Goal: Contribute content

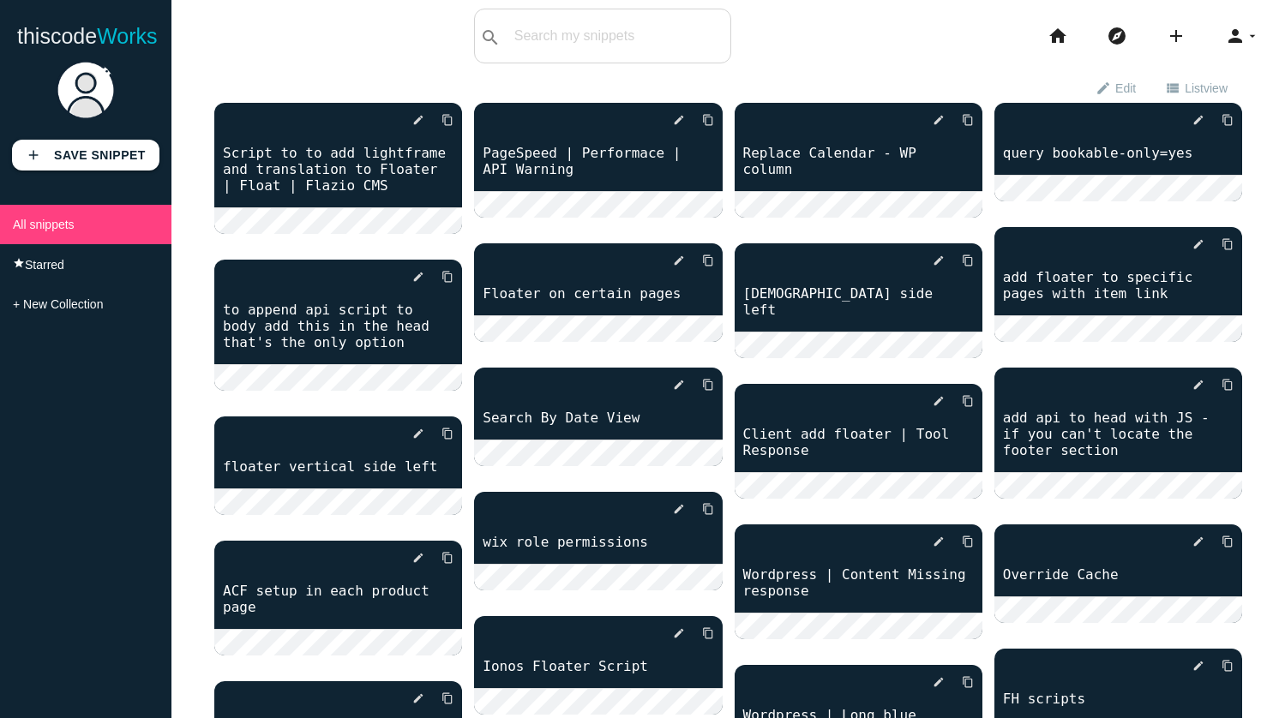
click at [568, 33] on div "search All: All: Code: Title: Tag: All: Code: Title: Tag:" at bounding box center [602, 36] width 257 height 55
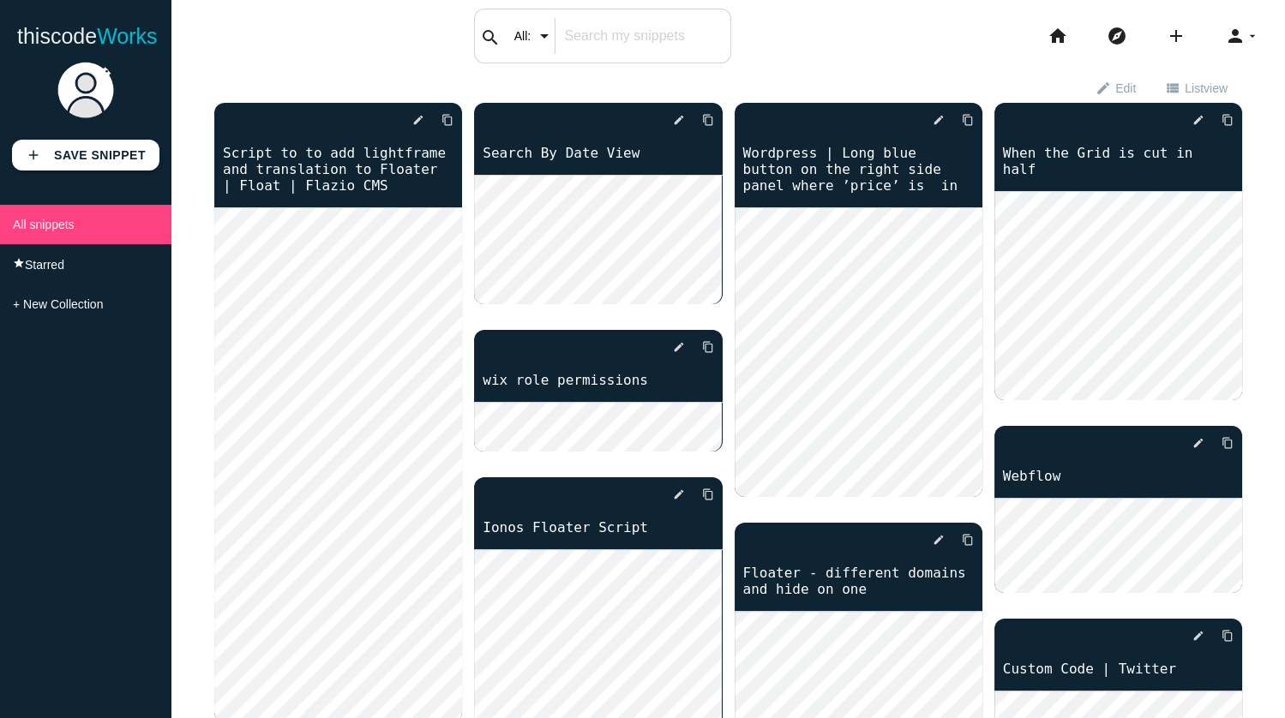
click at [553, 45] on input "All:" at bounding box center [538, 36] width 64 height 36
click at [619, 38] on input "text" at bounding box center [643, 36] width 174 height 36
type input "float"
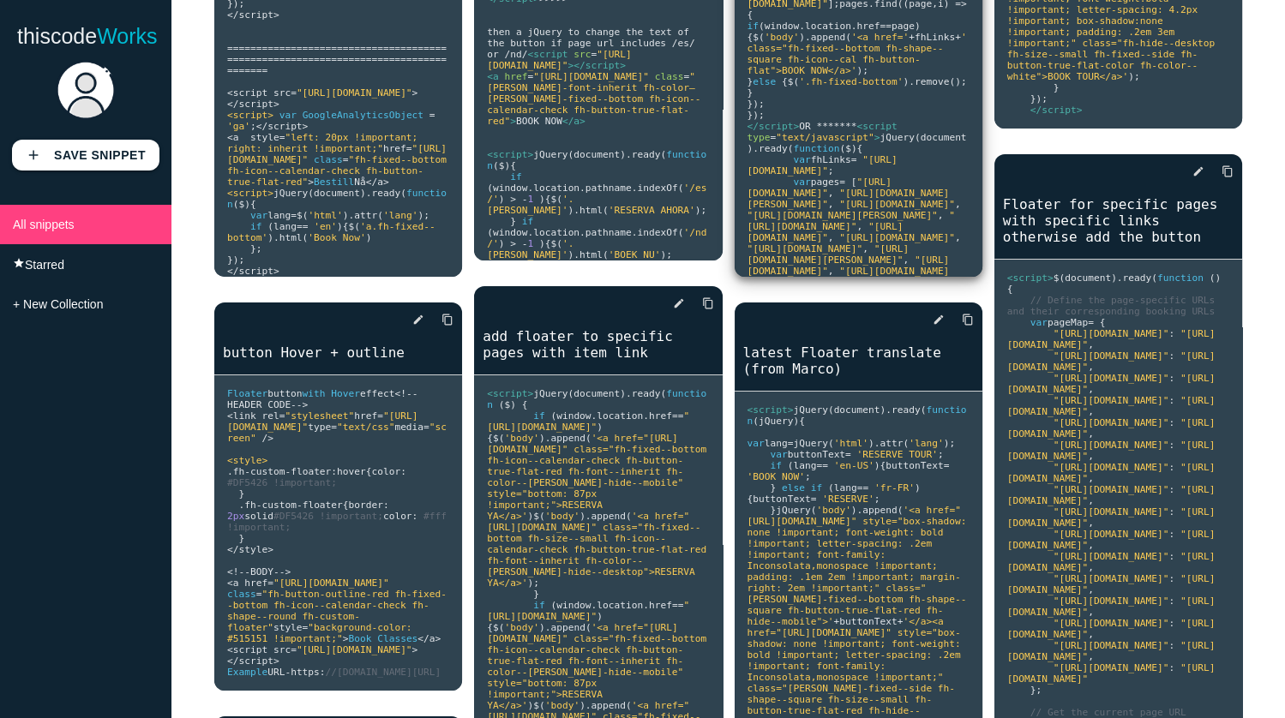
scroll to position [490, 0]
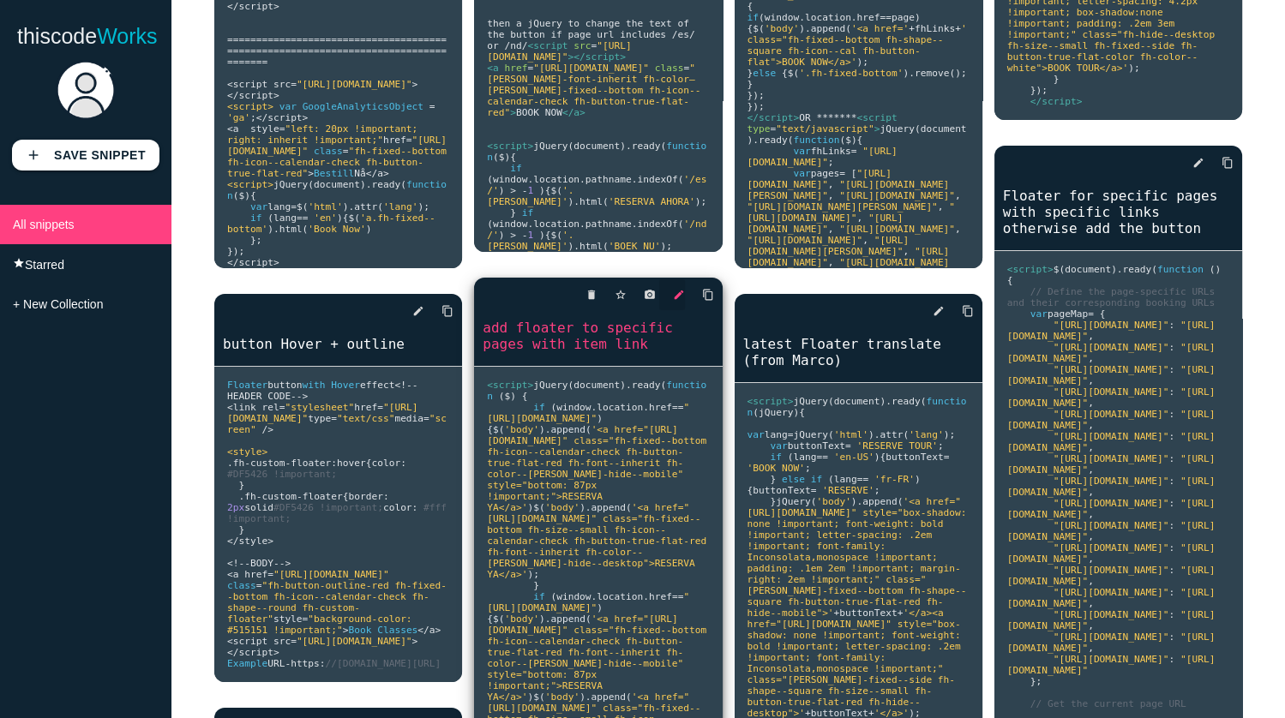
click at [679, 292] on icon "edit" at bounding box center [679, 295] width 12 height 31
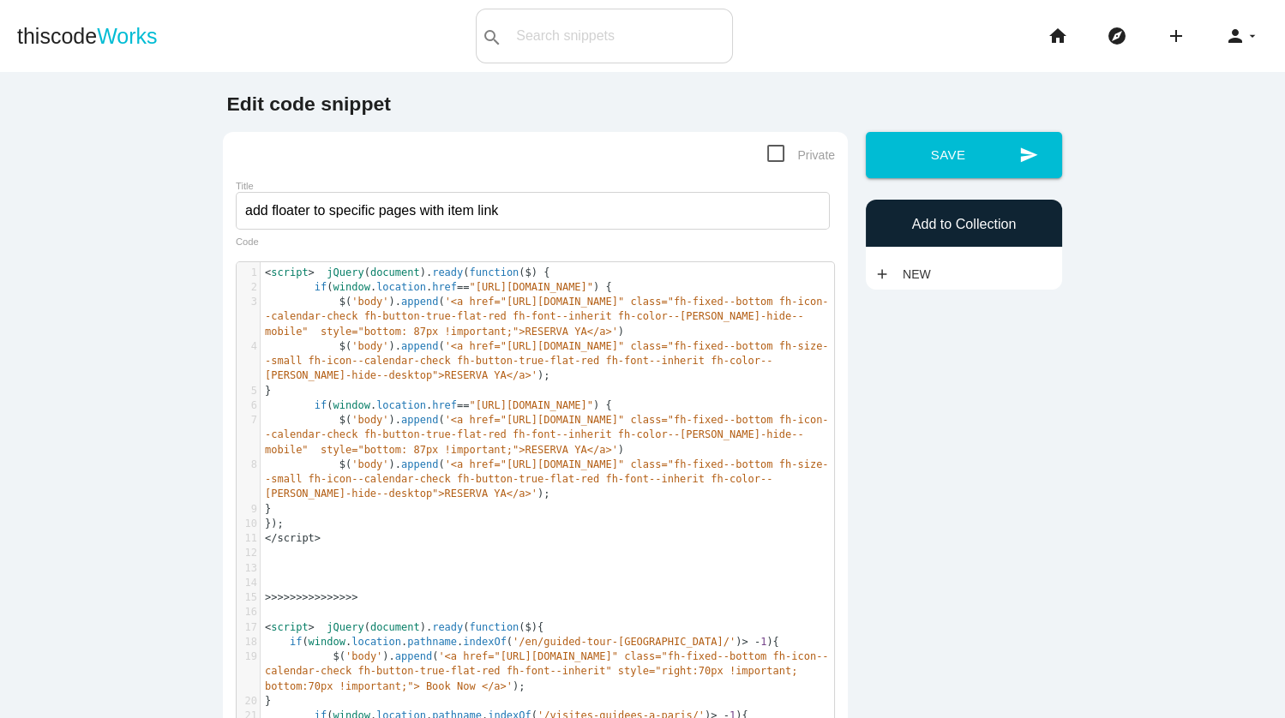
scroll to position [5, 0]
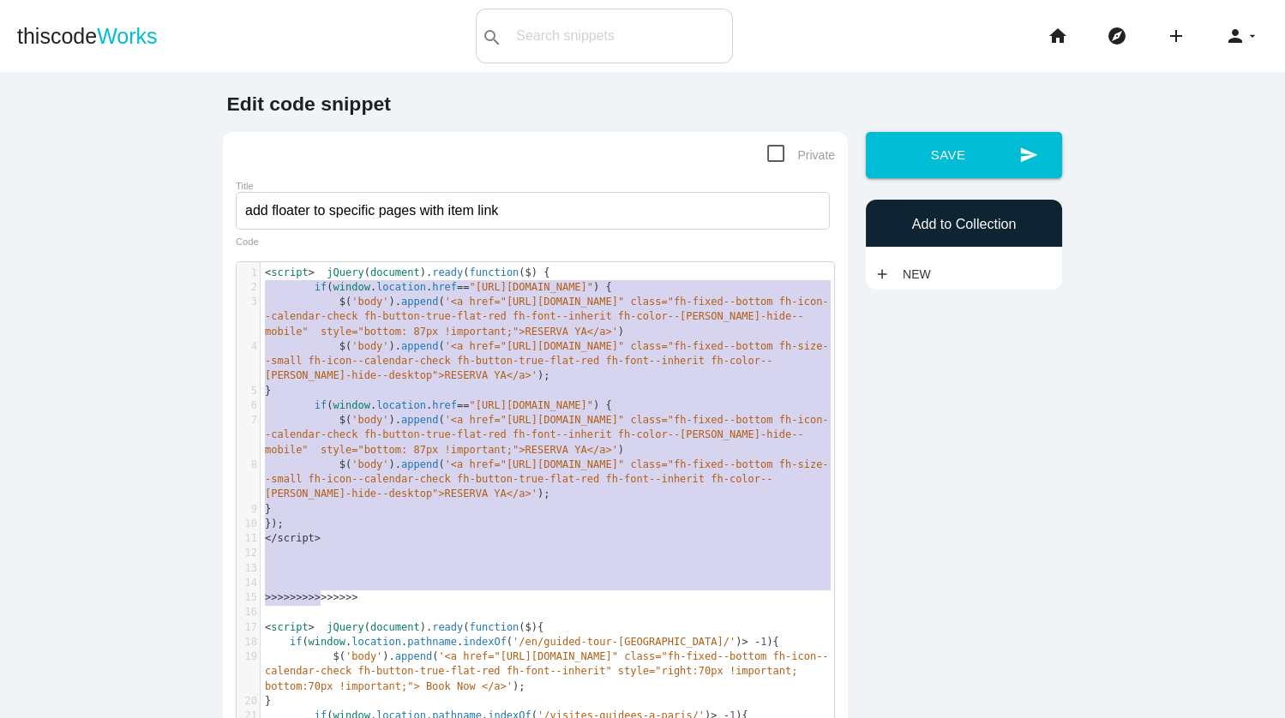
type textarea "<loremi> dOlors(ametcons).adipi(elitsedd ($) { ei (tempor.incididu.utla=="etdol…"
drag, startPoint x: 346, startPoint y: 600, endPoint x: 236, endPoint y: 265, distance: 353.0
click at [261, 266] on div "1 < script > jQuery ( document ). ready ( function ( $ ) { 2 if ( window . loca…" at bounding box center [548, 584] width 574 height 636
